Goal: Task Accomplishment & Management: Use online tool/utility

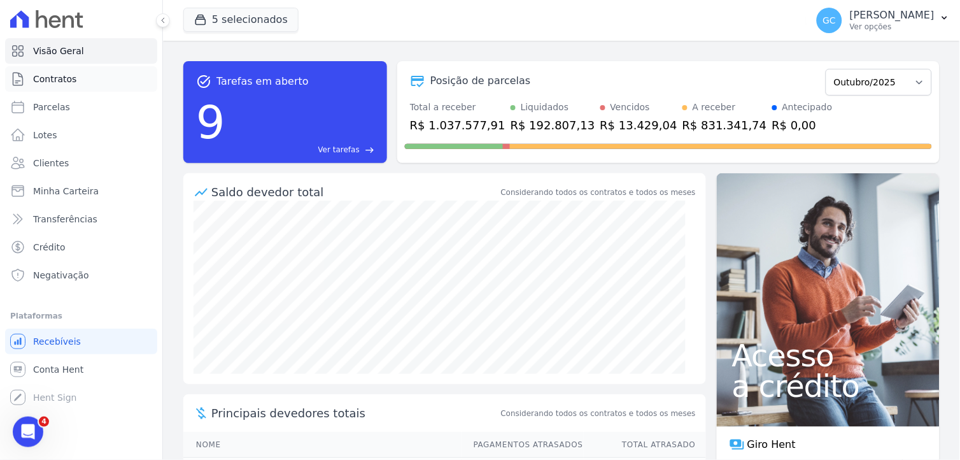
click at [53, 86] on link "Contratos" at bounding box center [81, 78] width 152 height 25
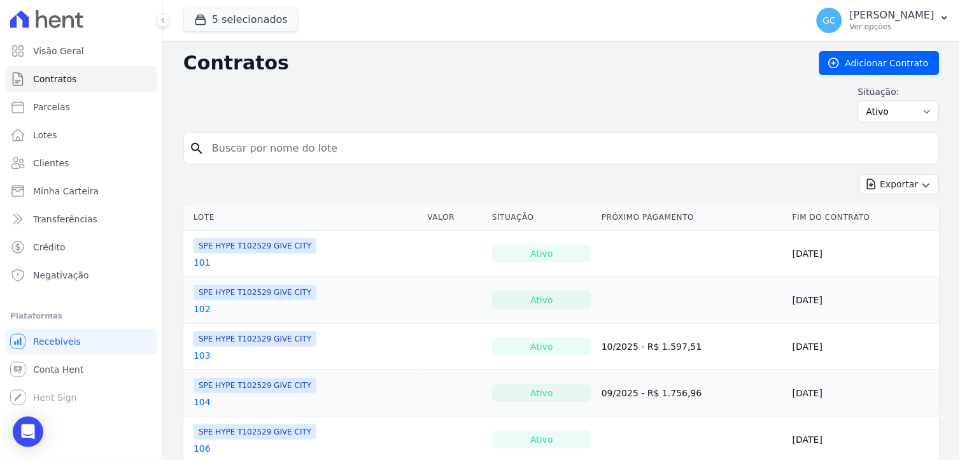
click at [297, 153] on input "search" at bounding box center [569, 148] width 730 height 25
type input "310"
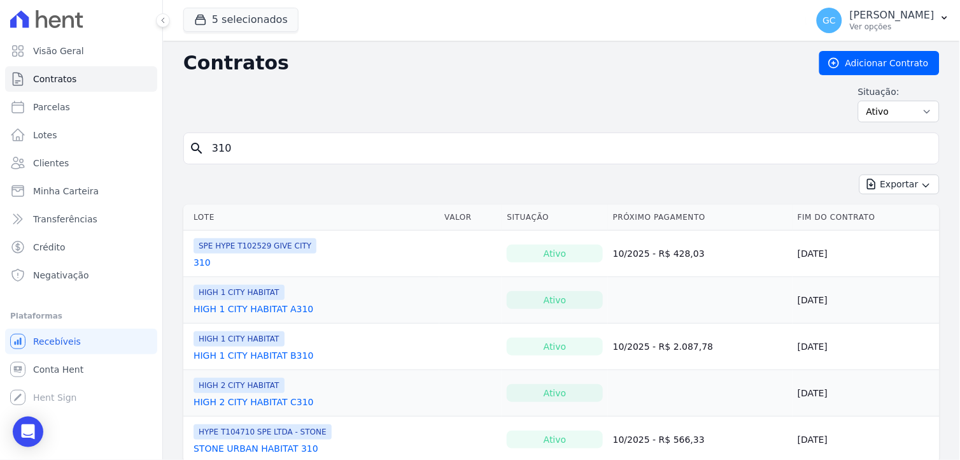
click at [204, 262] on link "310" at bounding box center [202, 262] width 17 height 13
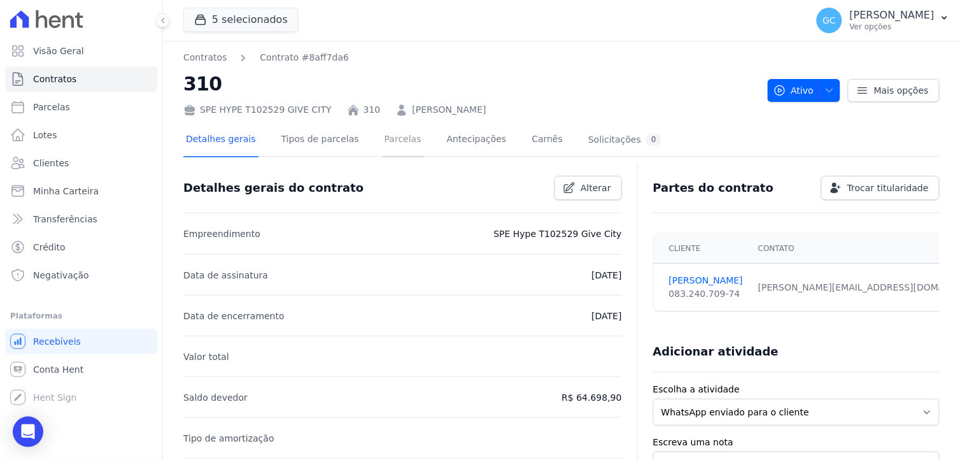
click at [383, 142] on link "Parcelas" at bounding box center [403, 141] width 42 height 34
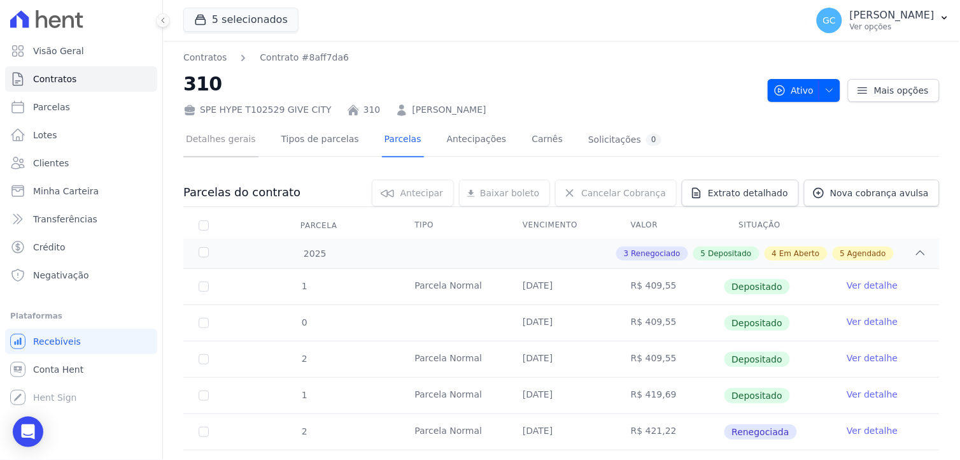
click at [243, 138] on link "Detalhes gerais" at bounding box center [220, 141] width 75 height 34
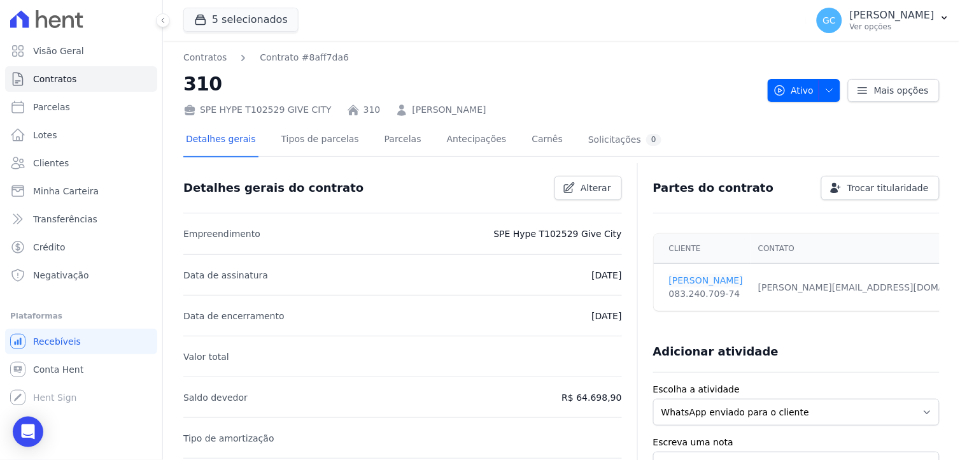
click at [703, 280] on link "[PERSON_NAME]" at bounding box center [706, 280] width 74 height 13
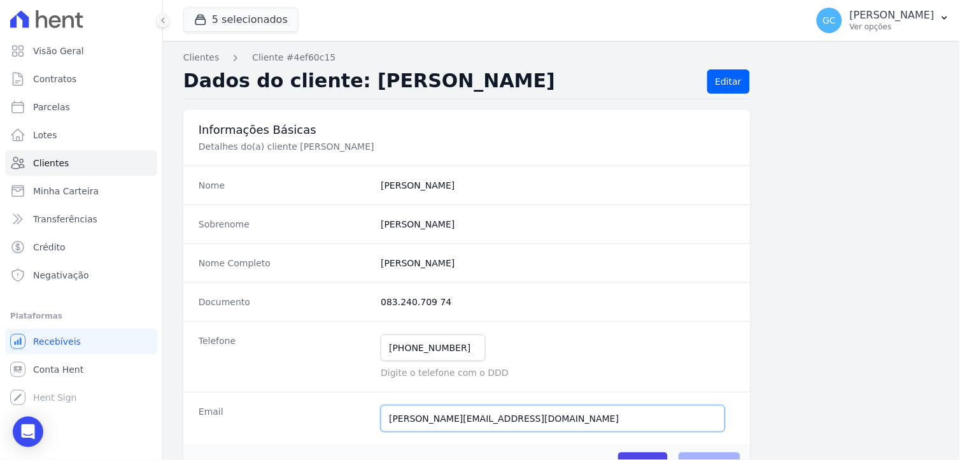
drag, startPoint x: 397, startPoint y: 416, endPoint x: 358, endPoint y: 406, distance: 40.3
click at [358, 406] on div "Email arthur@arthurcalliari.com Email confirmado." at bounding box center [466, 418] width 567 height 53
click at [618, 452] on input "Salvar" at bounding box center [643, 464] width 50 height 24
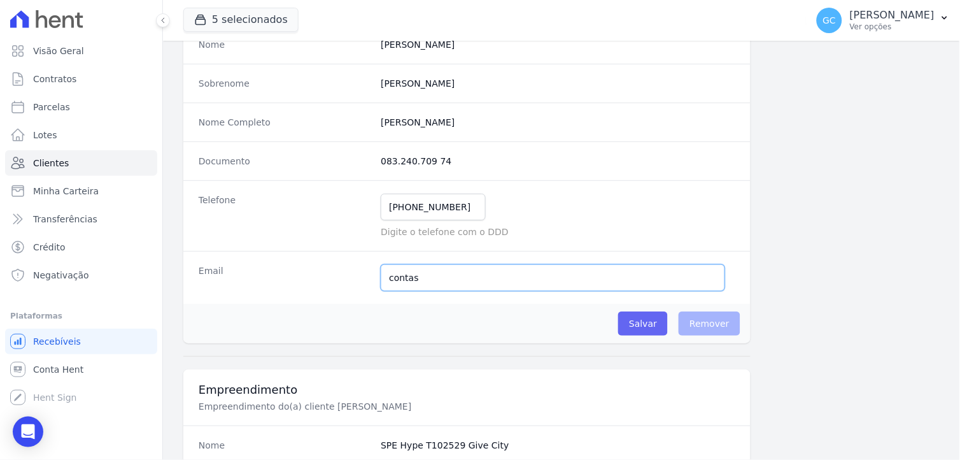
scroll to position [141, 0]
type input "contasareceber@sejahype.com.br"
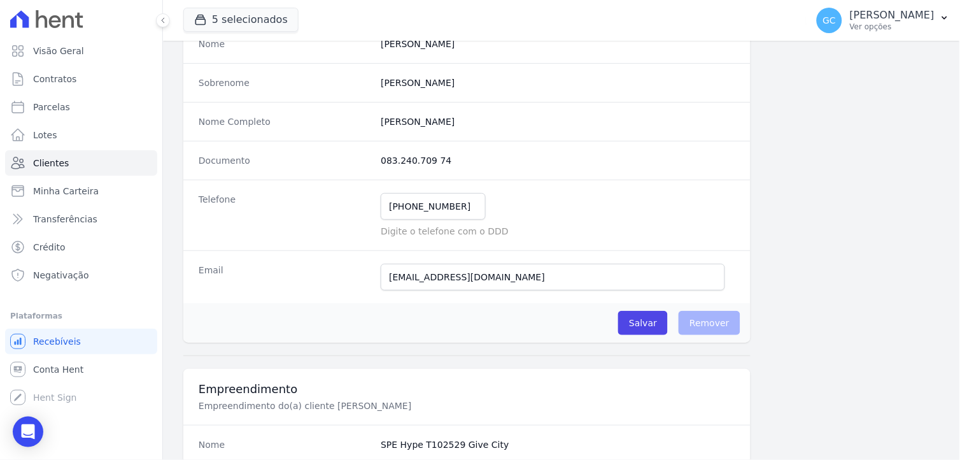
click at [551, 319] on div "Salvar O cliente está associado a algum contrato Remover" at bounding box center [466, 322] width 567 height 39
click at [648, 322] on input "Salvar" at bounding box center [643, 323] width 50 height 24
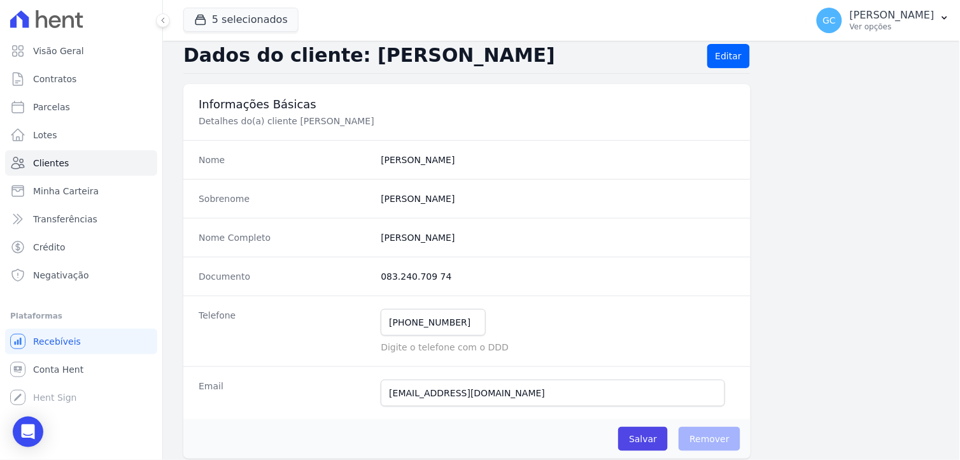
scroll to position [0, 0]
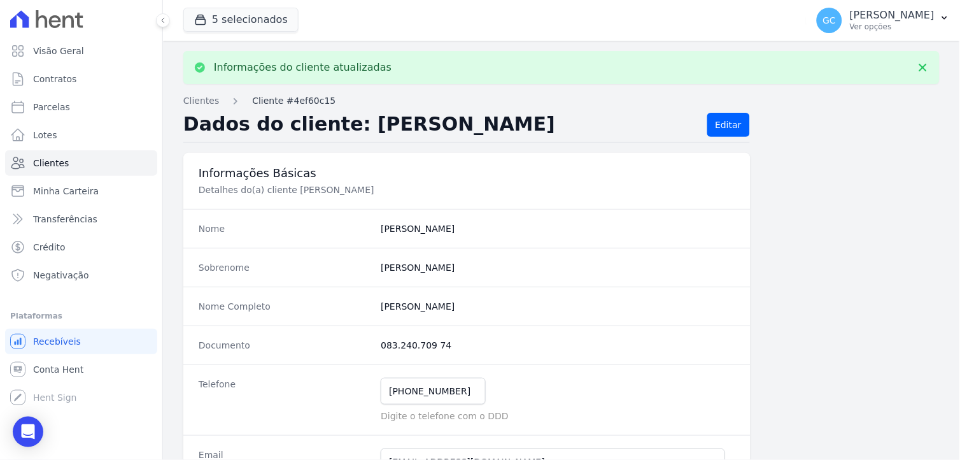
click at [287, 104] on link "Cliente #4ef60c15" at bounding box center [293, 100] width 83 height 13
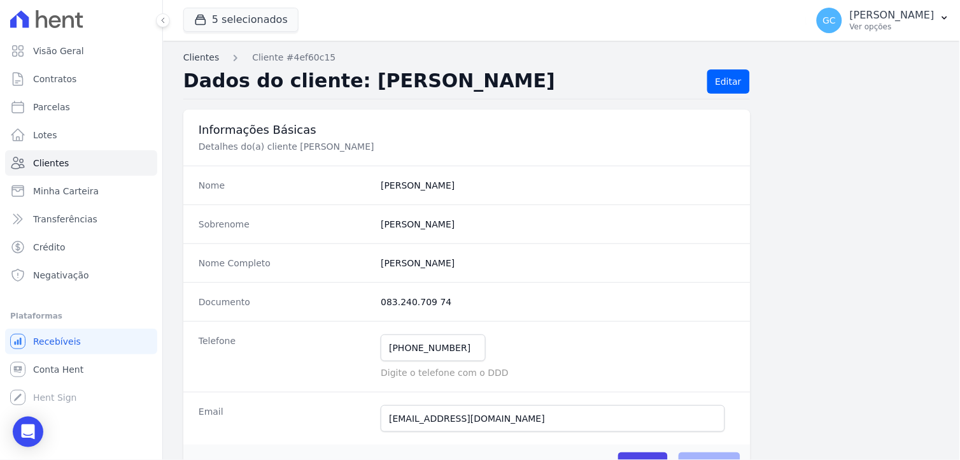
click at [202, 58] on link "Clientes" at bounding box center [201, 57] width 36 height 13
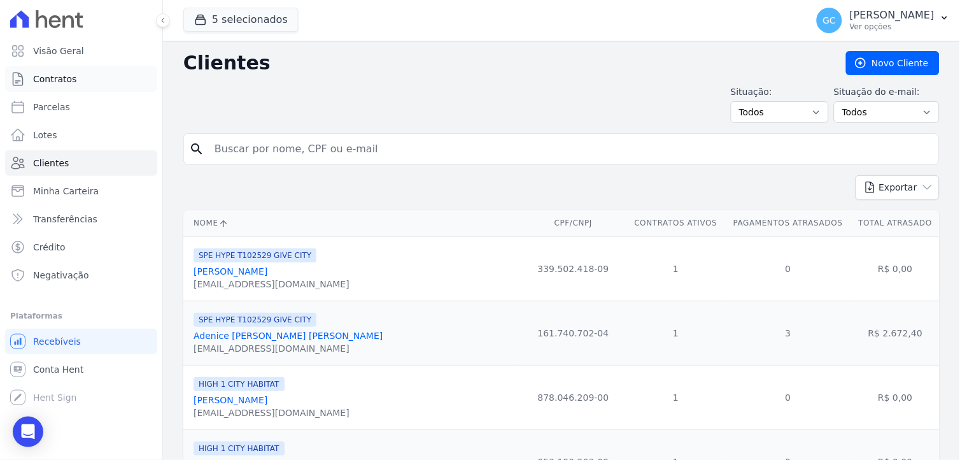
click at [65, 87] on link "Contratos" at bounding box center [81, 78] width 152 height 25
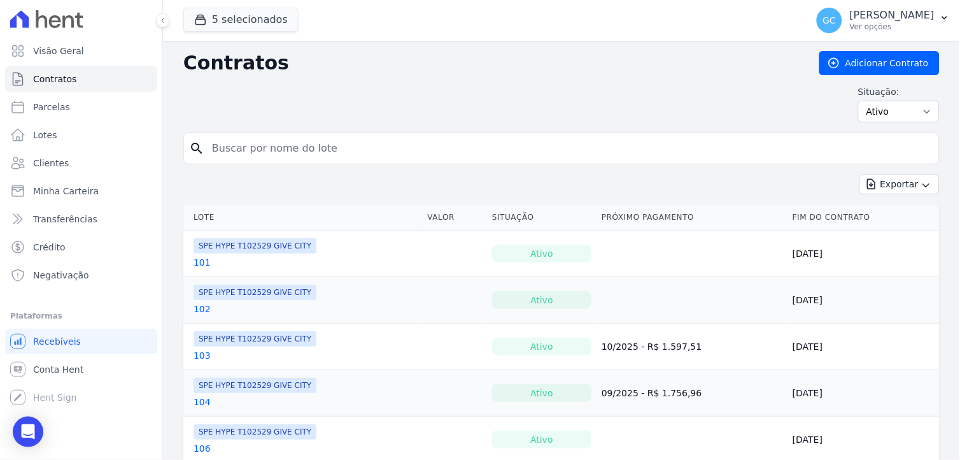
click at [274, 142] on input "search" at bounding box center [569, 148] width 730 height 25
type input "310"
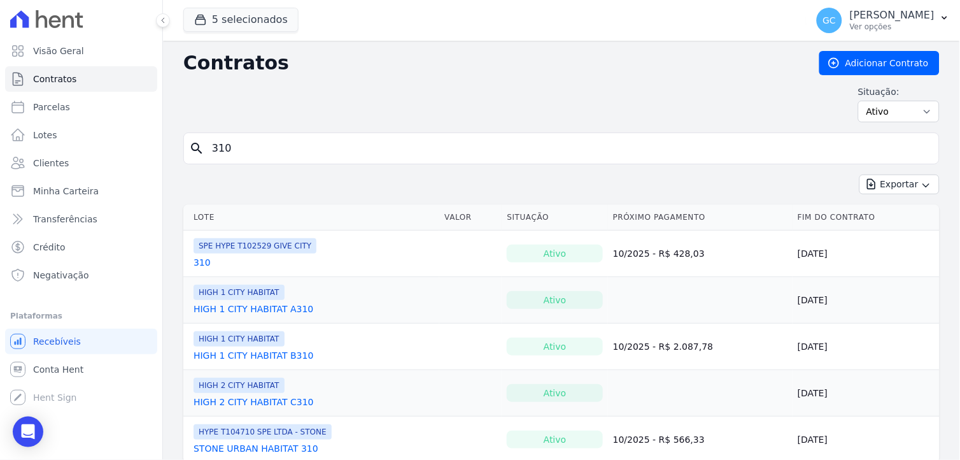
click at [201, 261] on link "310" at bounding box center [202, 262] width 17 height 13
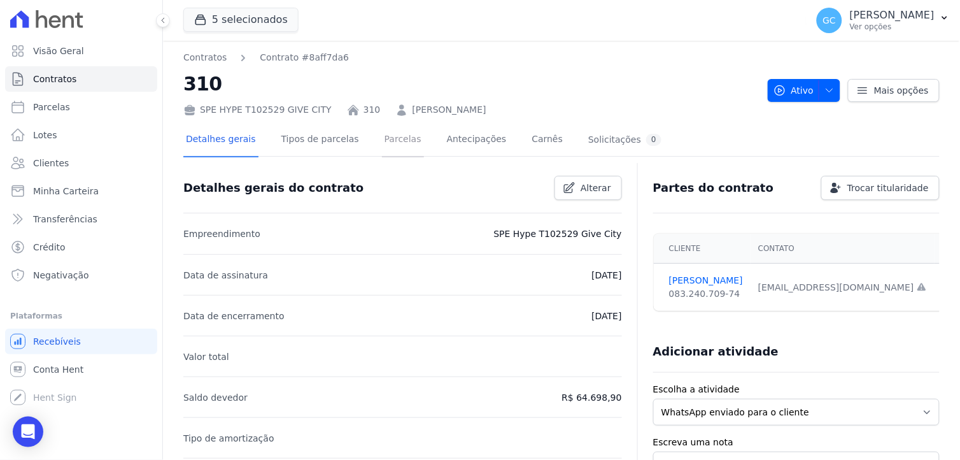
click at [385, 134] on link "Parcelas" at bounding box center [403, 141] width 42 height 34
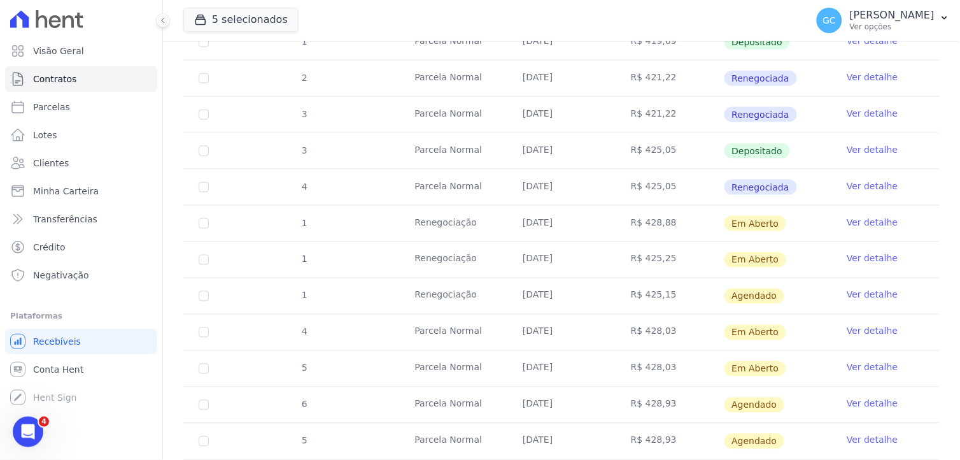
click at [862, 294] on link "Ver detalhe" at bounding box center [872, 294] width 51 height 13
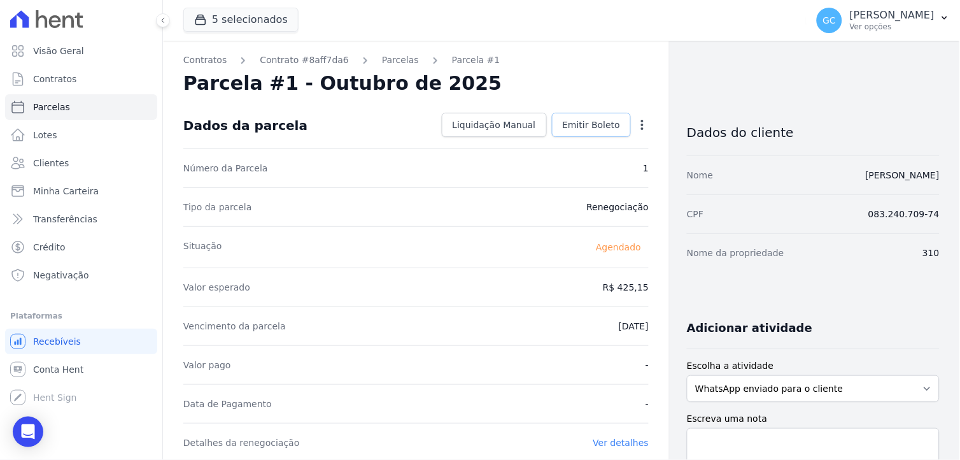
click at [601, 131] on link "Emitir Boleto" at bounding box center [592, 125] width 80 height 24
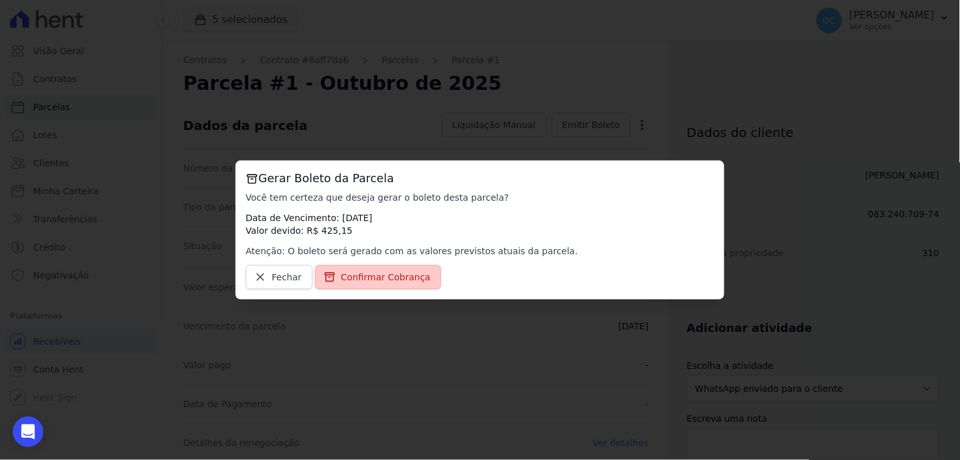
click at [363, 278] on span "Confirmar Cobrança" at bounding box center [386, 277] width 90 height 13
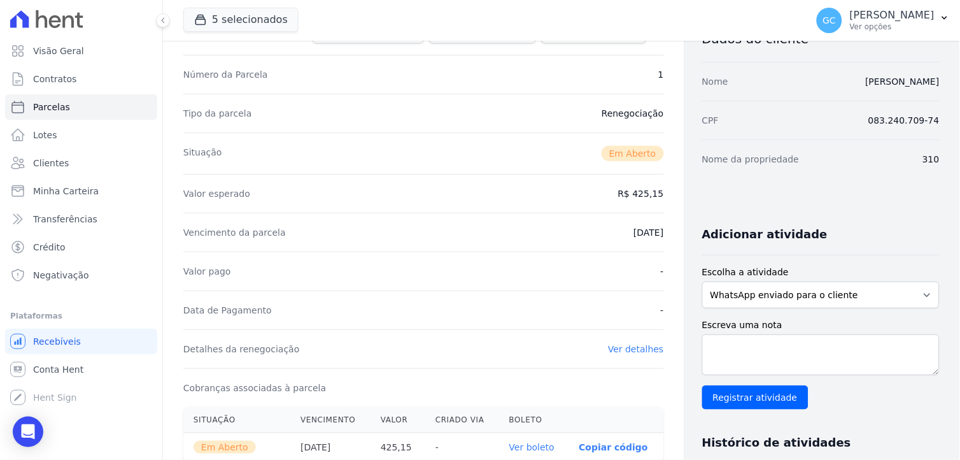
scroll to position [283, 0]
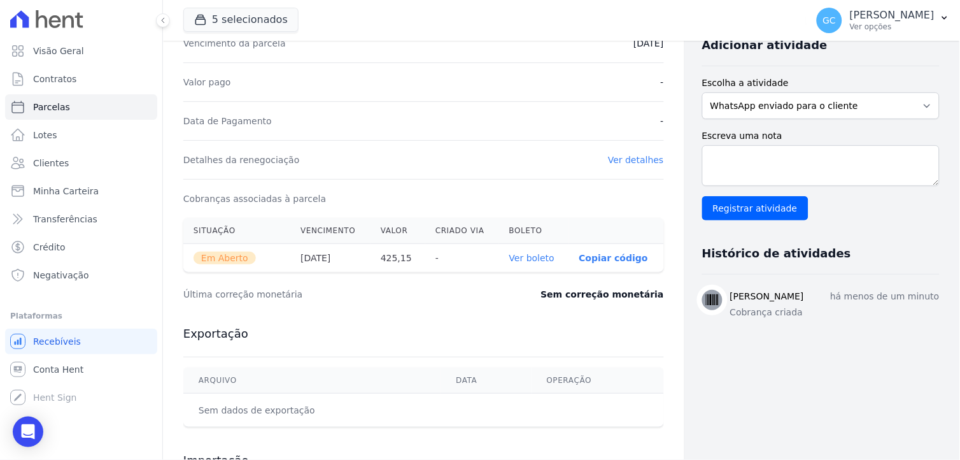
click at [515, 257] on link "Ver boleto" at bounding box center [531, 258] width 45 height 10
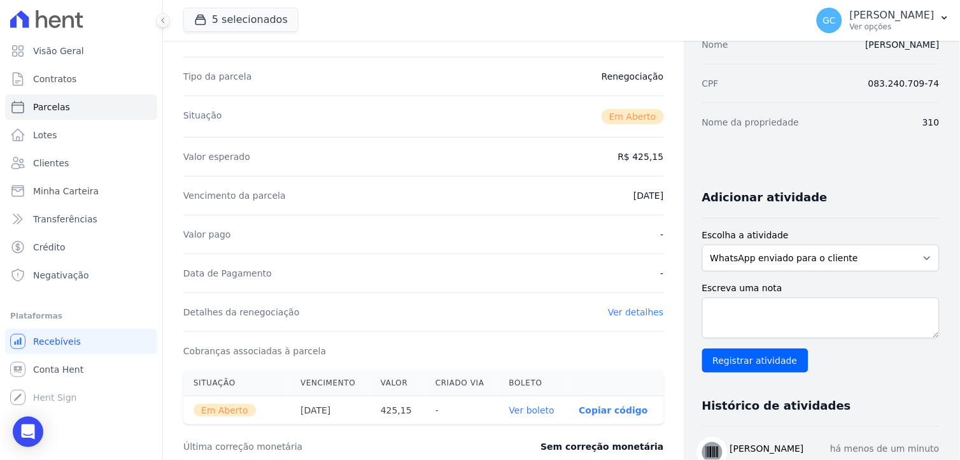
scroll to position [0, 0]
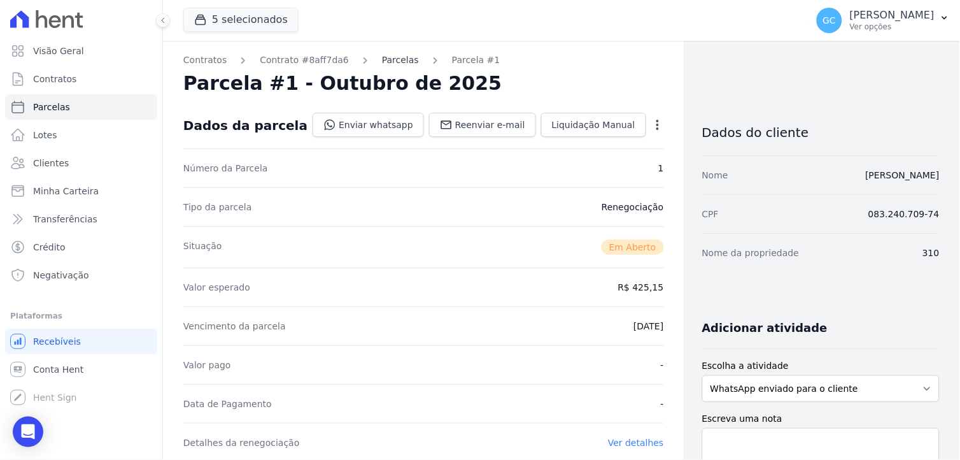
click at [383, 61] on link "Parcelas" at bounding box center [400, 59] width 37 height 13
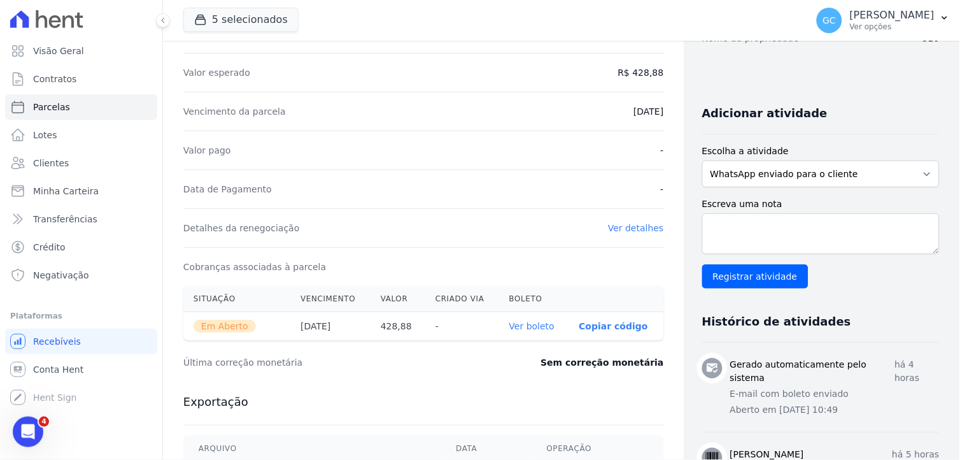
scroll to position [283, 0]
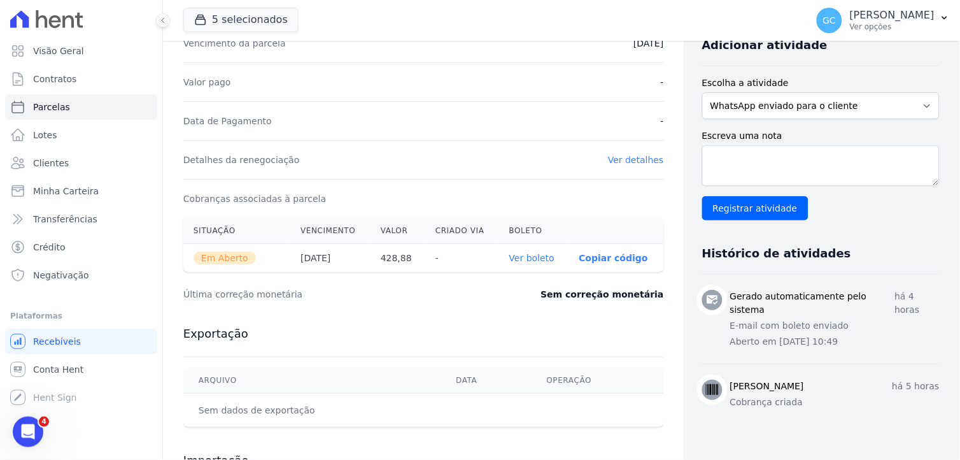
click at [529, 262] on link "Ver boleto" at bounding box center [531, 258] width 45 height 10
click at [779, 100] on select "WhatsApp enviado para o cliente Adicionar um comentário Ligação feita para o cl…" at bounding box center [821, 105] width 238 height 27
click at [654, 367] on div "Contratos Contrato #8aff7da6 Parcelas Parcela #1 Parcela #1 - Outubro de 2025 D…" at bounding box center [424, 168] width 522 height 821
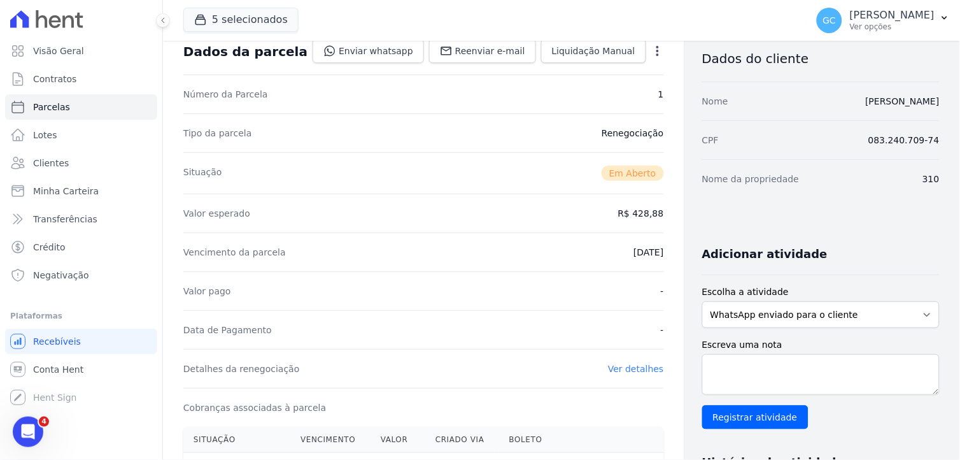
scroll to position [0, 0]
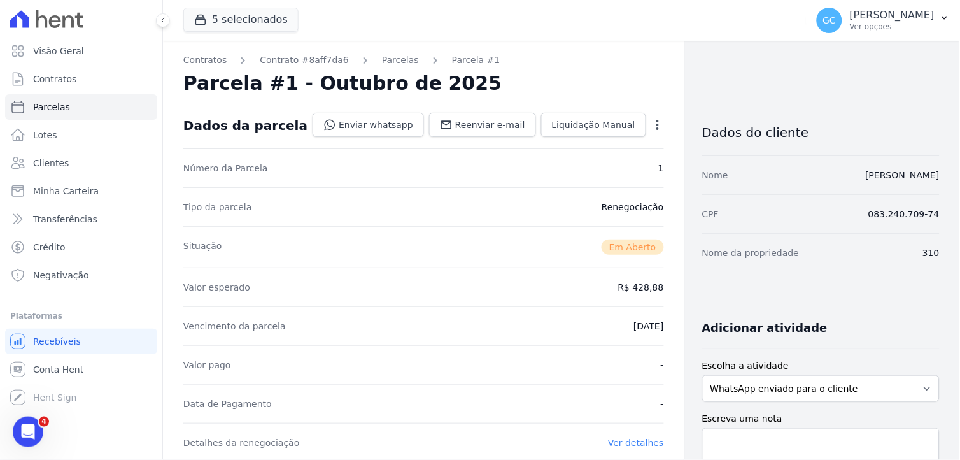
click at [651, 120] on icon "button" at bounding box center [657, 124] width 13 height 13
click at [599, 66] on nav "Contratos Contrato #8aff7da6 Parcelas Parcela #1" at bounding box center [423, 59] width 481 height 13
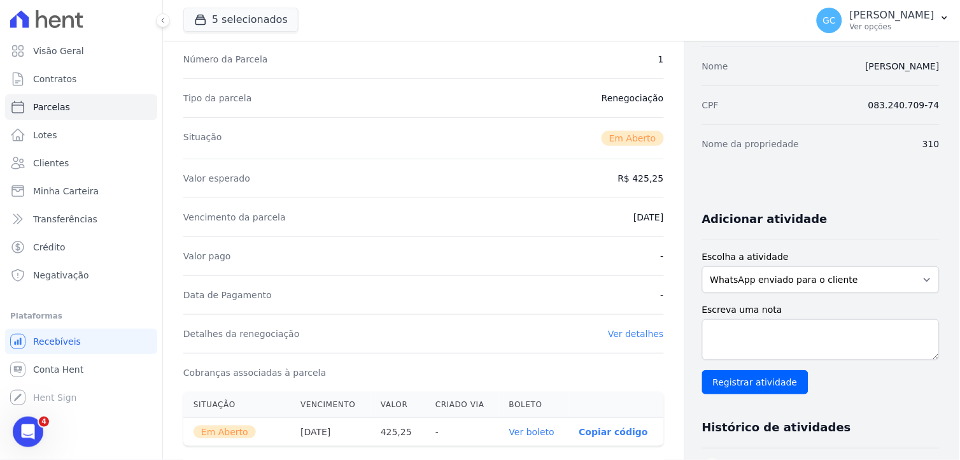
scroll to position [283, 0]
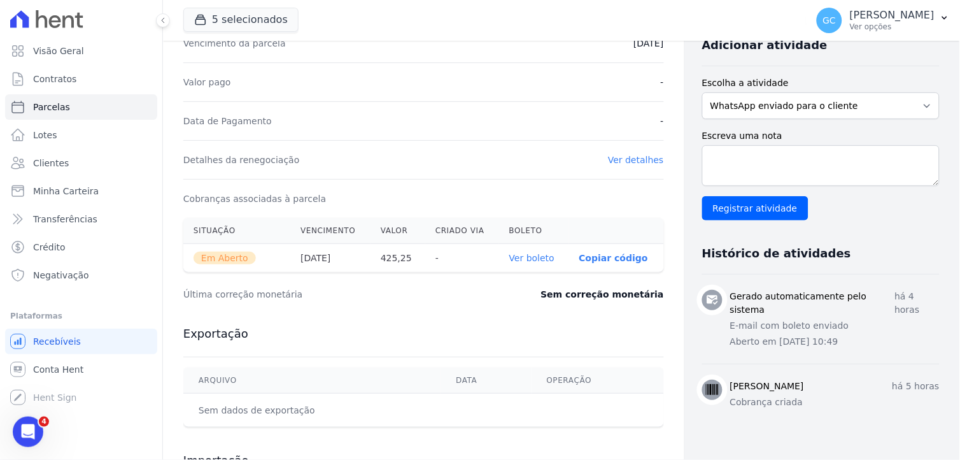
click at [537, 257] on link "Ver boleto" at bounding box center [531, 258] width 45 height 10
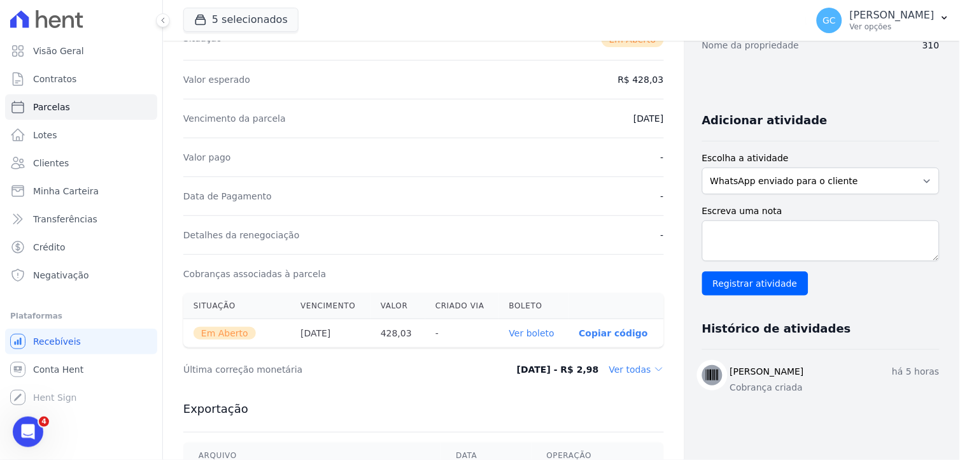
scroll to position [283, 0]
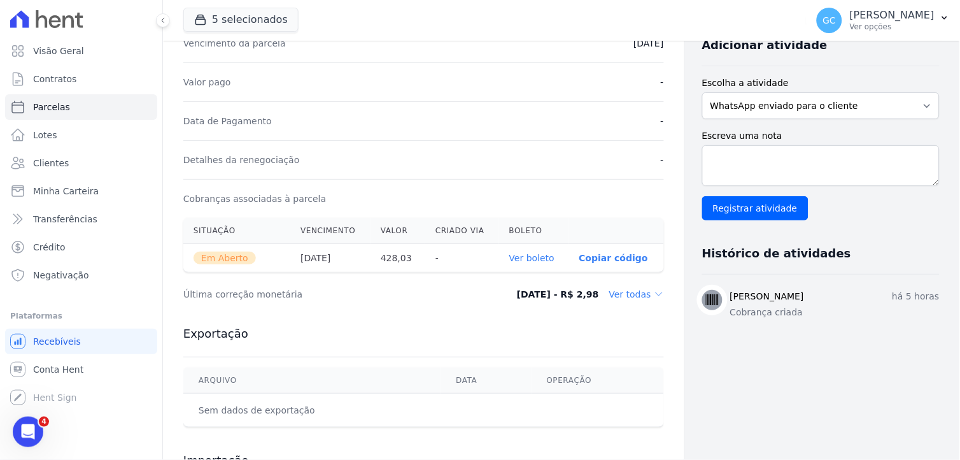
click at [523, 260] on link "Ver boleto" at bounding box center [531, 258] width 45 height 10
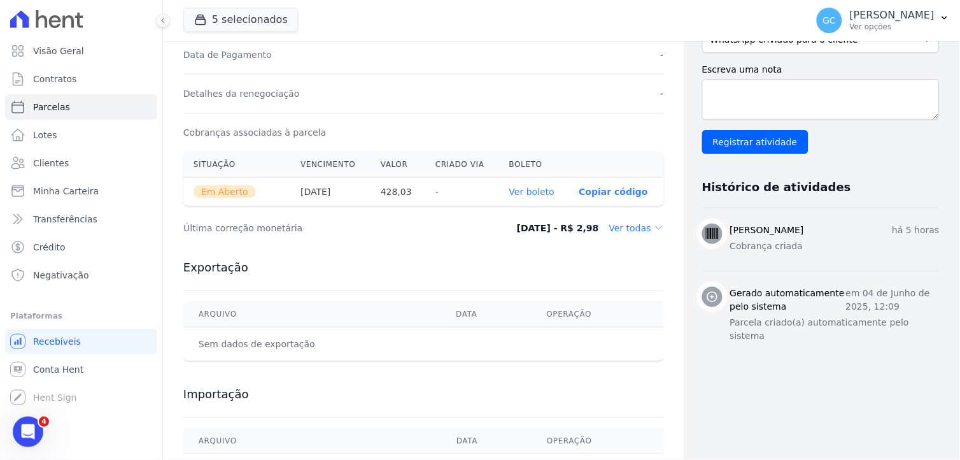
scroll to position [353, 0]
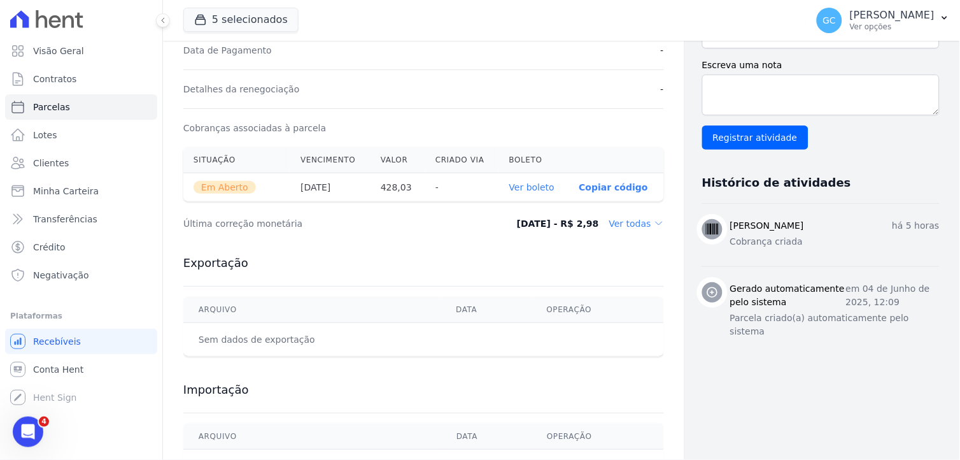
click at [525, 185] on link "Ver boleto" at bounding box center [531, 187] width 45 height 10
